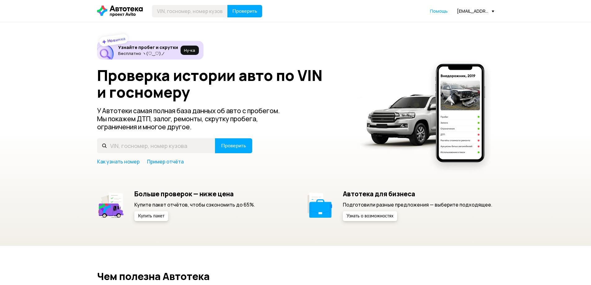
click at [468, 12] on div "[EMAIL_ADDRESS][DOMAIN_NAME]" at bounding box center [475, 11] width 37 height 6
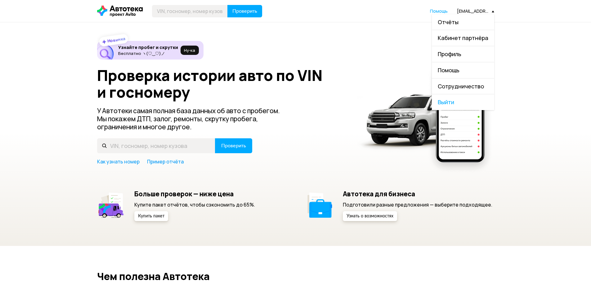
click at [463, 25] on link "Отчёты" at bounding box center [463, 22] width 62 height 16
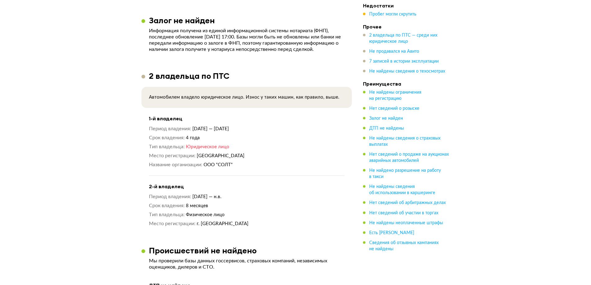
scroll to position [362, 0]
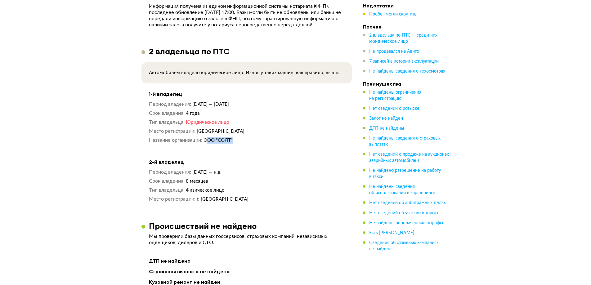
drag, startPoint x: 207, startPoint y: 146, endPoint x: 239, endPoint y: 142, distance: 33.1
click at [239, 142] on dd "ООО "СОЛТ"" at bounding box center [274, 140] width 141 height 7
drag, startPoint x: 205, startPoint y: 145, endPoint x: 234, endPoint y: 142, distance: 29.1
click at [233, 142] on span "ООО "СОЛТ"" at bounding box center [218, 140] width 29 height 5
